Goal: Task Accomplishment & Management: Manage account settings

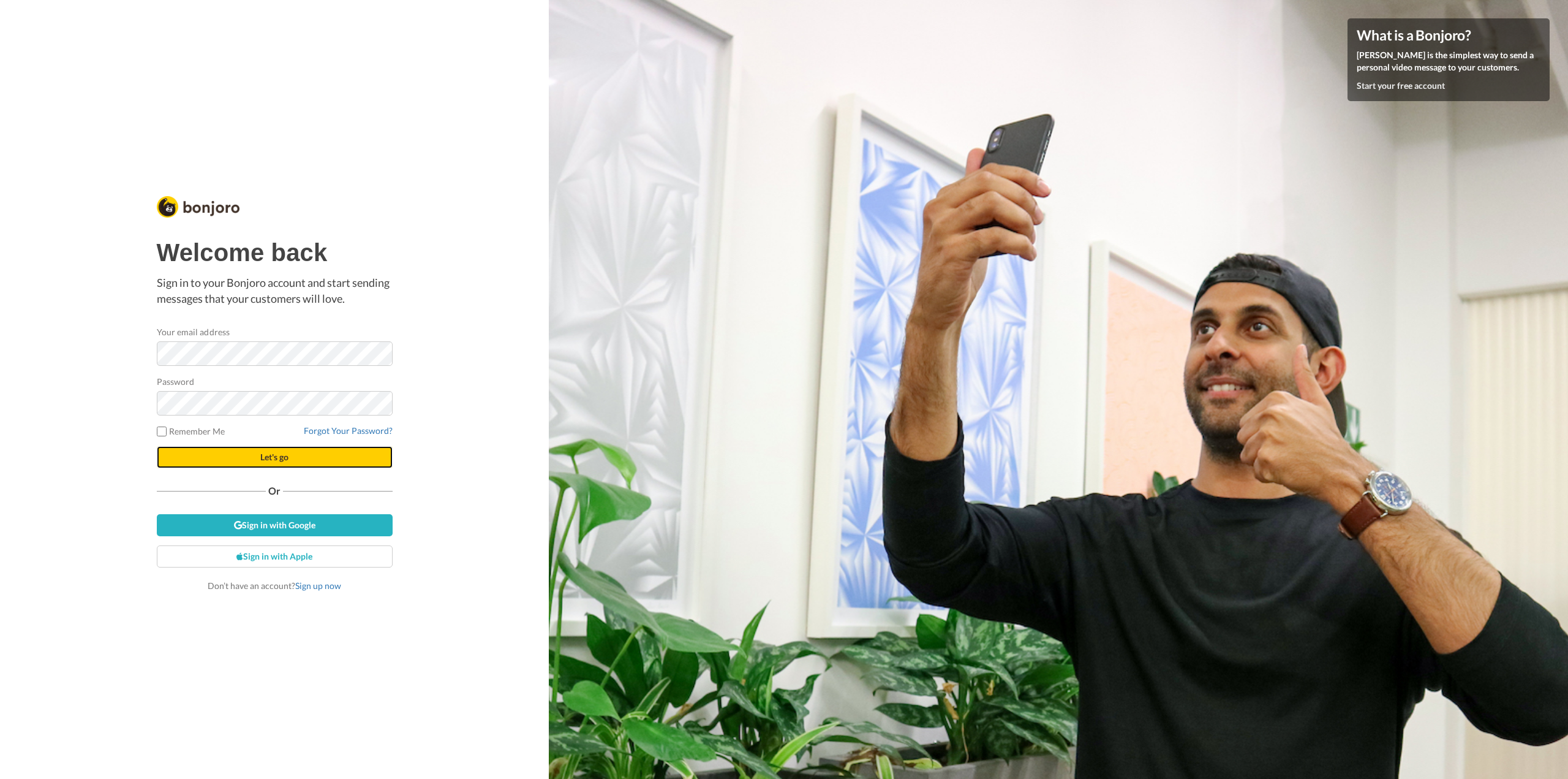
click at [181, 454] on button "Let's go" at bounding box center [274, 457] width 236 height 22
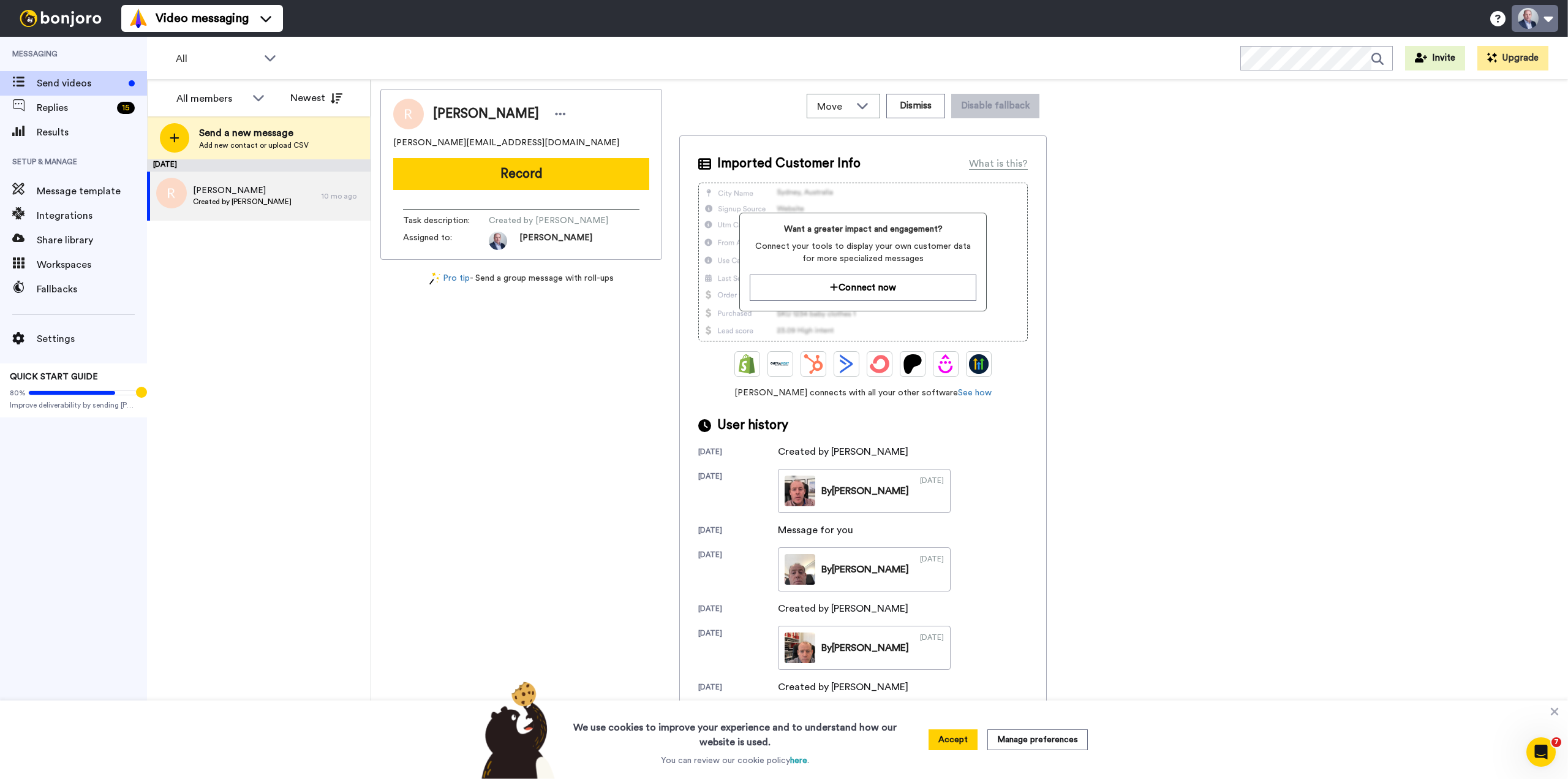
click at [1558, 20] on button at bounding box center [1535, 18] width 46 height 27
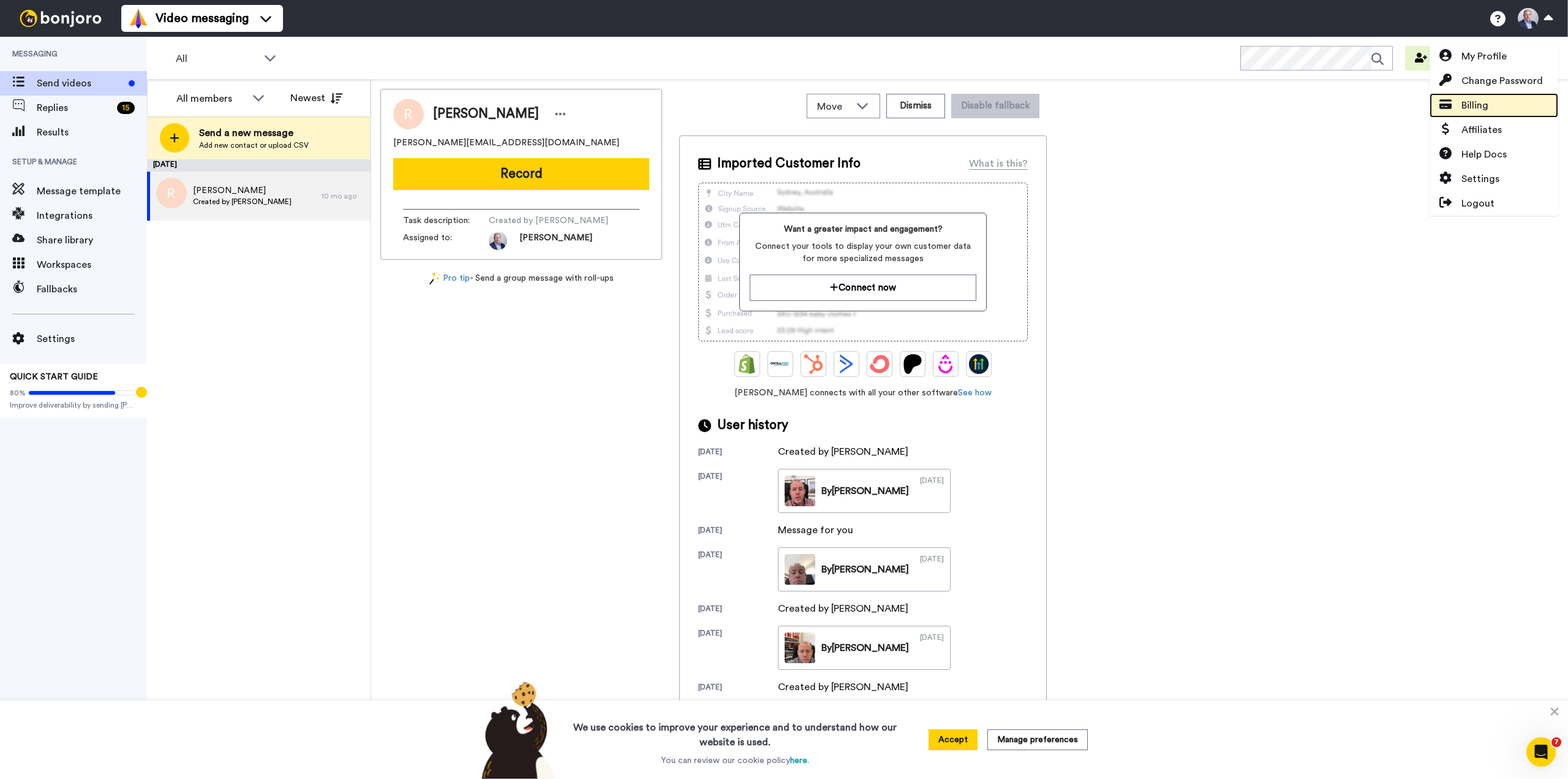
drag, startPoint x: 1465, startPoint y: 101, endPoint x: 1458, endPoint y: 106, distance: 8.6
click at [1466, 101] on span "Billing" at bounding box center [1475, 105] width 27 height 14
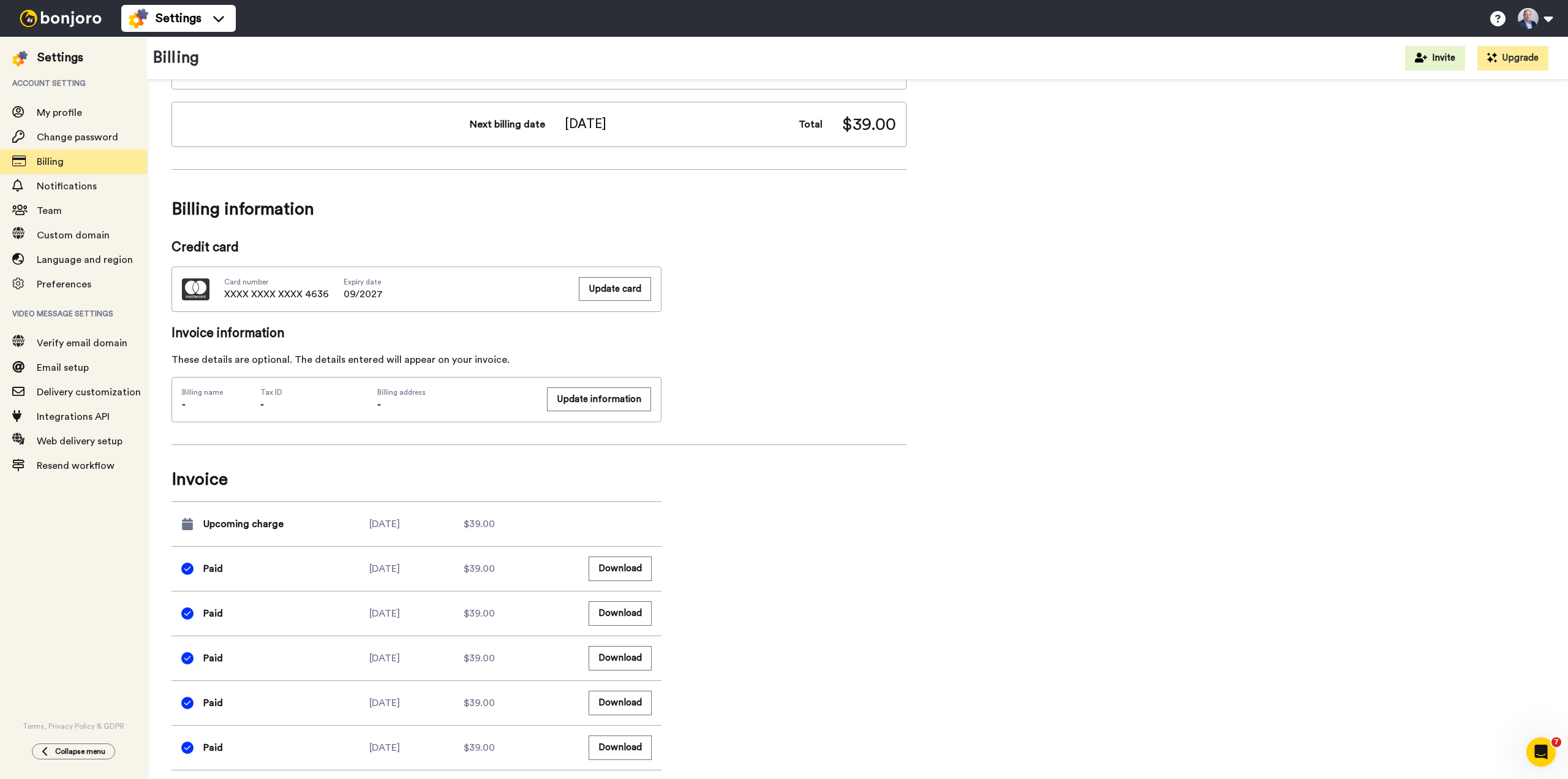
scroll to position [429, 0]
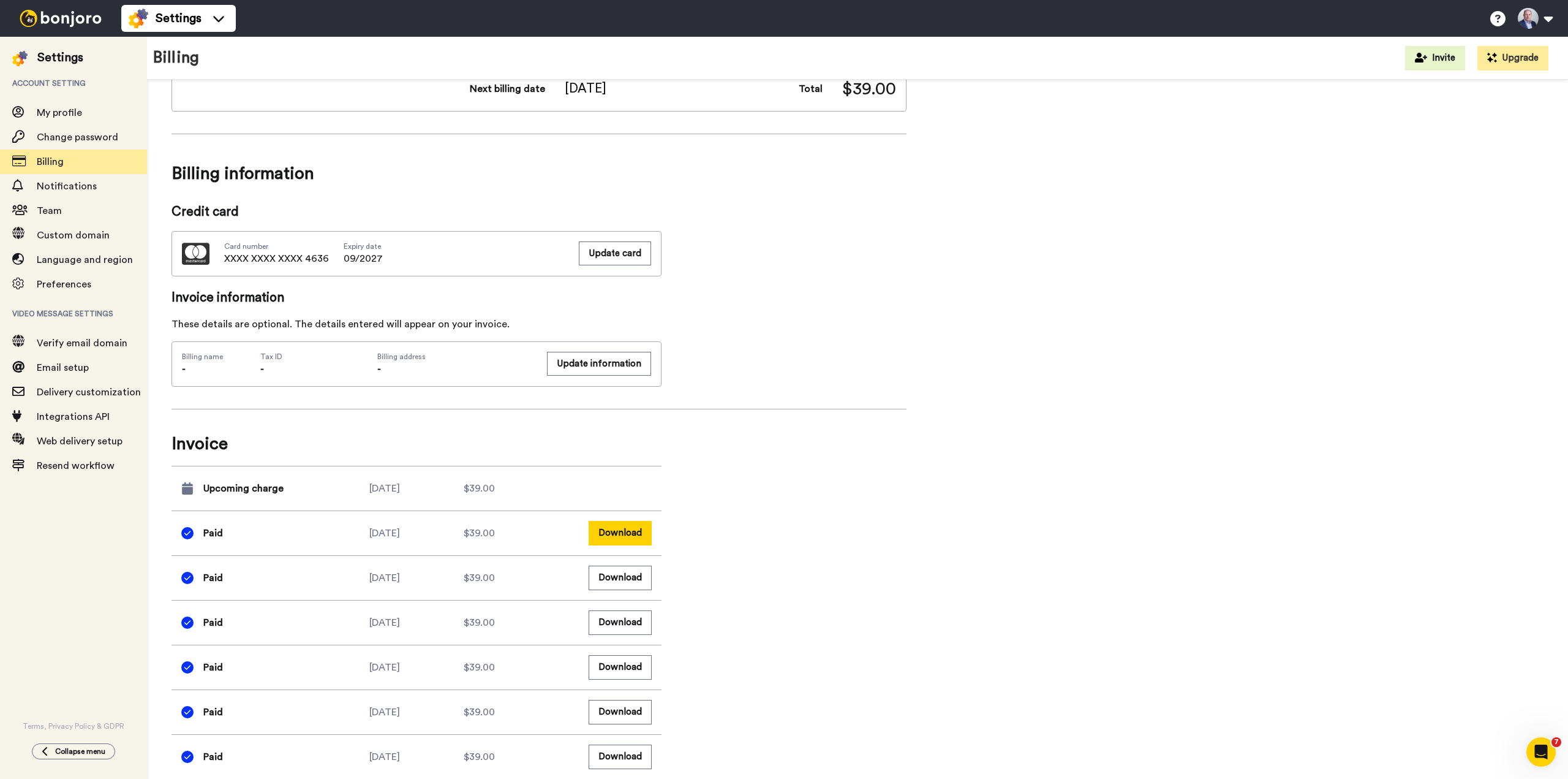
click at [625, 532] on button "Download" at bounding box center [620, 533] width 63 height 24
